Goal: Find contact information: Find contact information

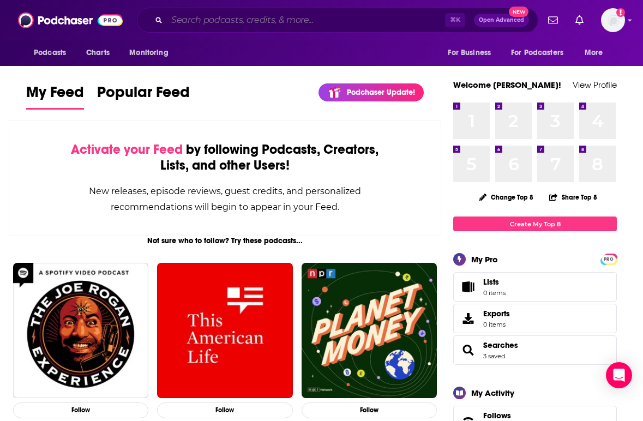
click at [213, 19] on input "Search podcasts, credits, & more..." at bounding box center [306, 19] width 278 height 17
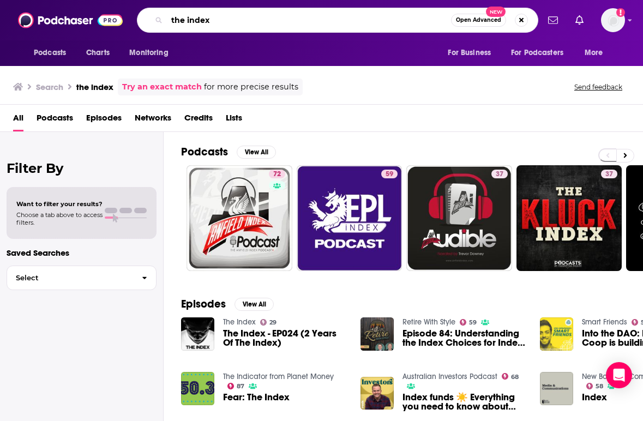
click at [215, 23] on input "the index" at bounding box center [309, 19] width 284 height 17
type input "the index alex"
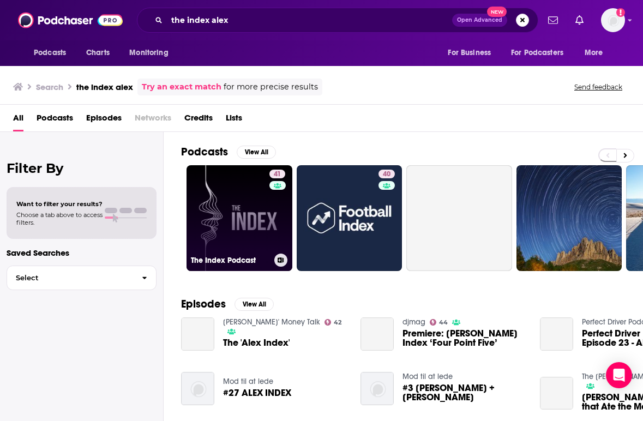
click at [230, 208] on link "41 The Index Podcast" at bounding box center [240, 218] width 106 height 106
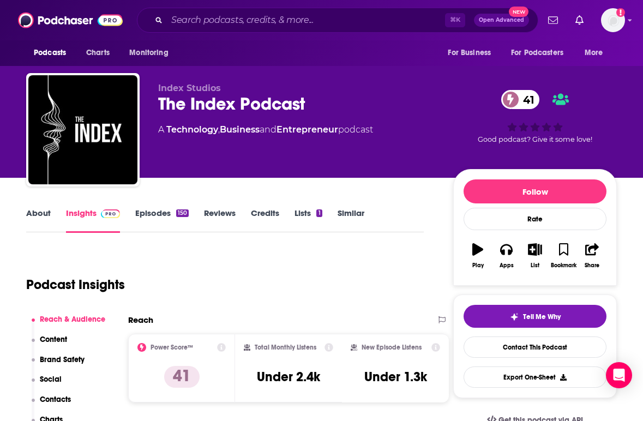
click at [217, 281] on div "Podcast Insights" at bounding box center [220, 278] width 389 height 56
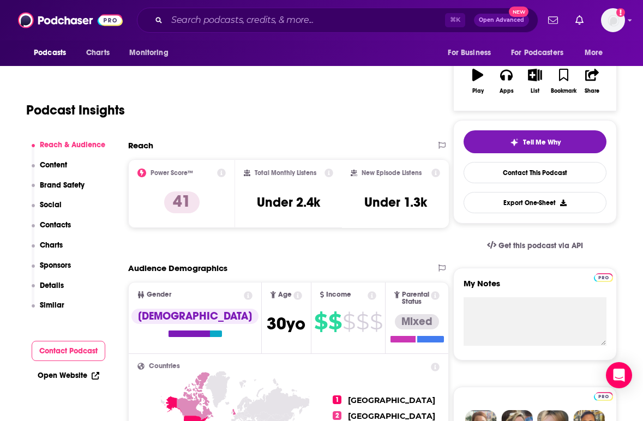
scroll to position [196, 0]
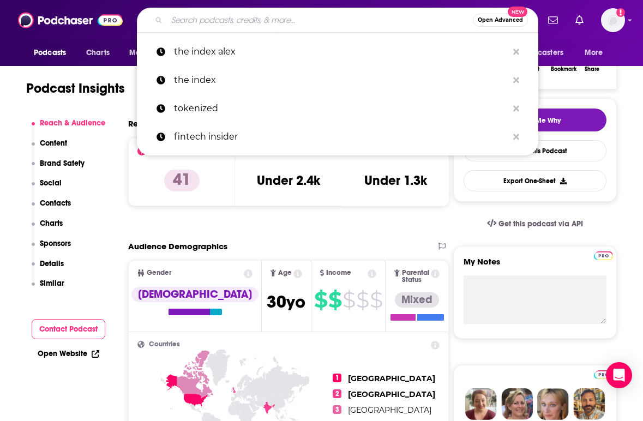
click at [213, 19] on input "Search podcasts, credits, & more..." at bounding box center [320, 19] width 306 height 17
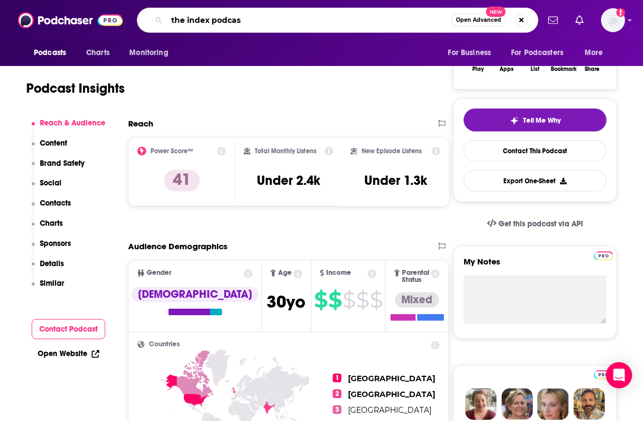
type input "the index podcast"
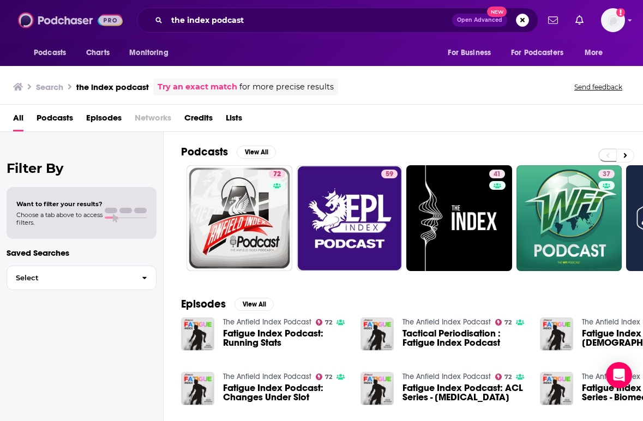
click at [70, 20] on img at bounding box center [70, 20] width 105 height 21
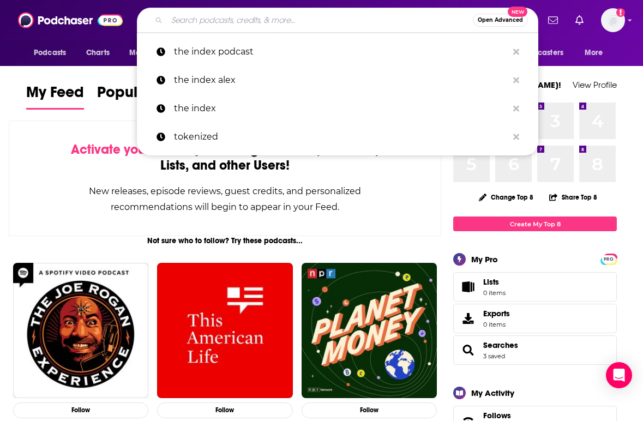
click at [214, 24] on input "Search podcasts, credits, & more..." at bounding box center [320, 19] width 306 height 17
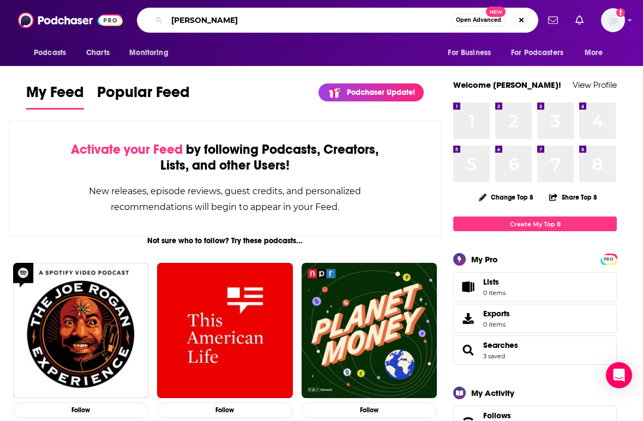
type input "[PERSON_NAME]"
click at [305, 29] on div "[PERSON_NAME] Open Advanced New" at bounding box center [337, 20] width 401 height 25
click at [290, 23] on input "[PERSON_NAME]" at bounding box center [309, 19] width 284 height 17
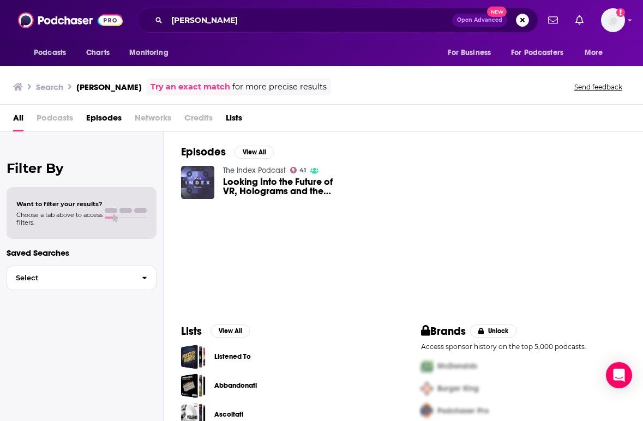
click at [206, 178] on img "Looking Into the Future of VR, Holograms and the Metaverse with Shawn Frayne" at bounding box center [197, 182] width 33 height 33
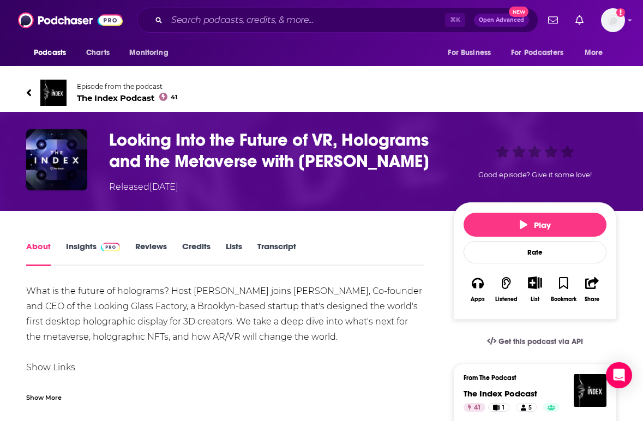
click at [237, 210] on div "Looking Into the Future of VR, Holograms and the Metaverse with [PERSON_NAME] R…" at bounding box center [321, 161] width 643 height 99
click at [56, 88] on img at bounding box center [53, 93] width 26 height 26
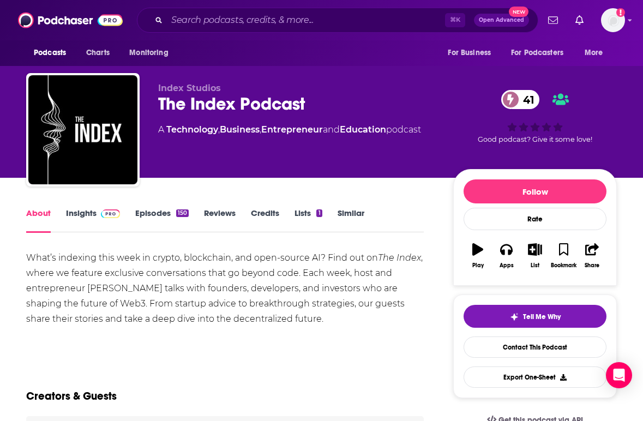
click at [261, 296] on div "What’s indexing this week in crypto, blockchain, and open-source AI? Find out o…" at bounding box center [225, 288] width 398 height 76
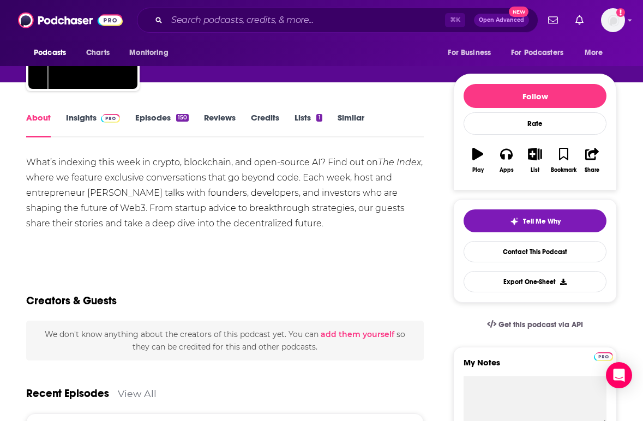
scroll to position [76, 0]
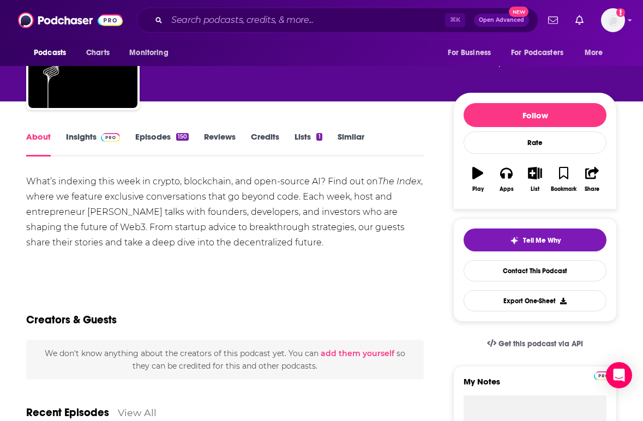
click at [92, 132] on link "Insights" at bounding box center [93, 143] width 54 height 25
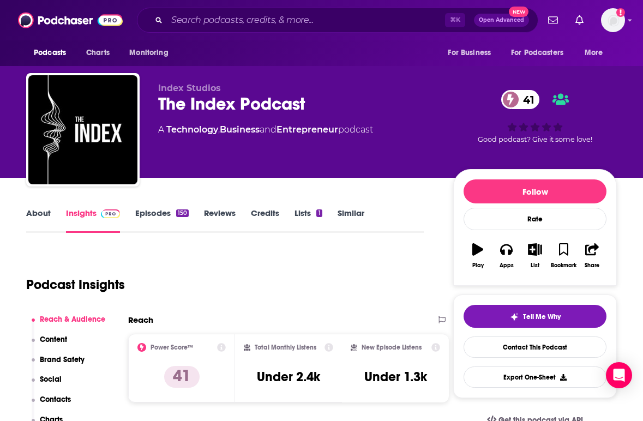
click at [323, 282] on div "Podcast Insights" at bounding box center [220, 278] width 389 height 56
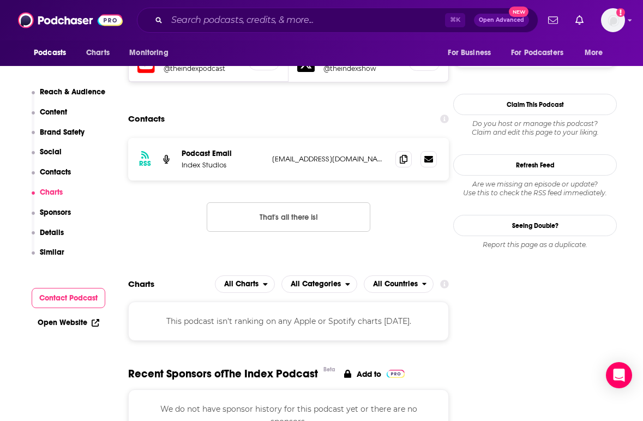
scroll to position [1002, 0]
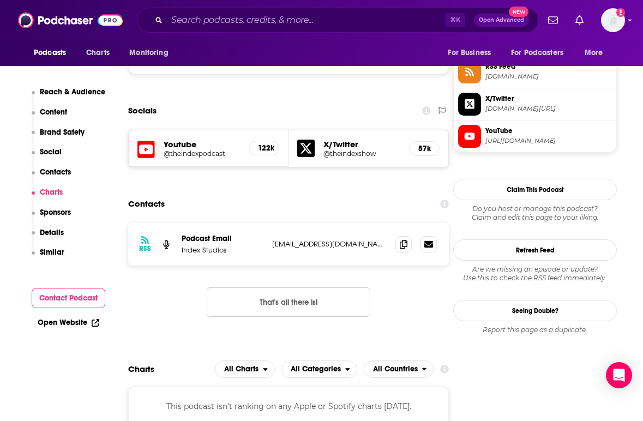
click at [340, 139] on h5 "X/Twitter" at bounding box center [361, 144] width 77 height 10
click at [326, 149] on h5 "@theindexshow" at bounding box center [361, 153] width 77 height 8
click at [354, 239] on p "[EMAIL_ADDRESS][DOMAIN_NAME]" at bounding box center [329, 243] width 115 height 9
click at [395, 236] on span at bounding box center [403, 244] width 16 height 16
